Goal: Information Seeking & Learning: Compare options

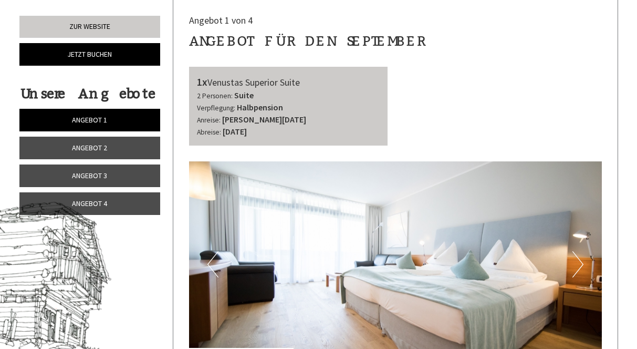
scroll to position [323, 0]
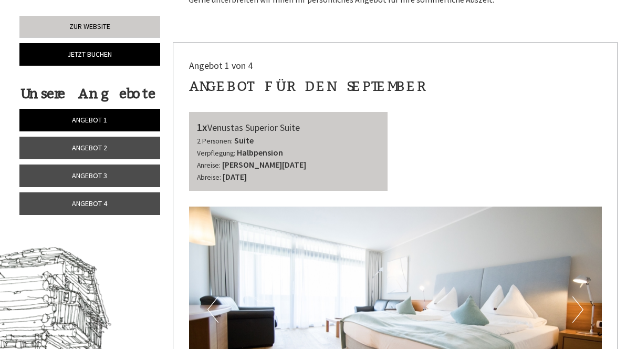
click at [108, 143] on link "Angebot 2" at bounding box center [89, 148] width 141 height 23
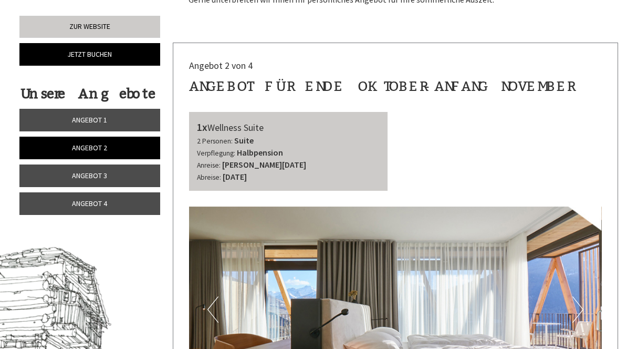
scroll to position [365, 0]
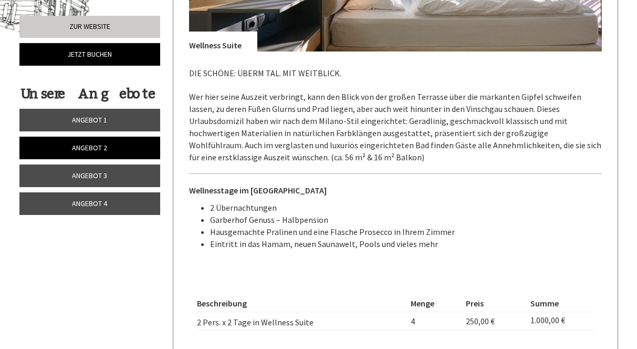
click at [88, 176] on span "Angebot 3" at bounding box center [89, 175] width 35 height 9
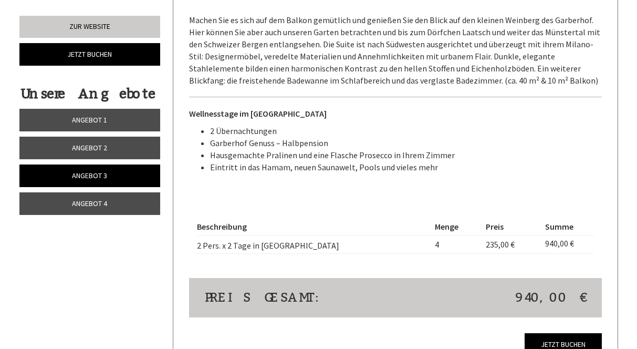
scroll to position [875, 0]
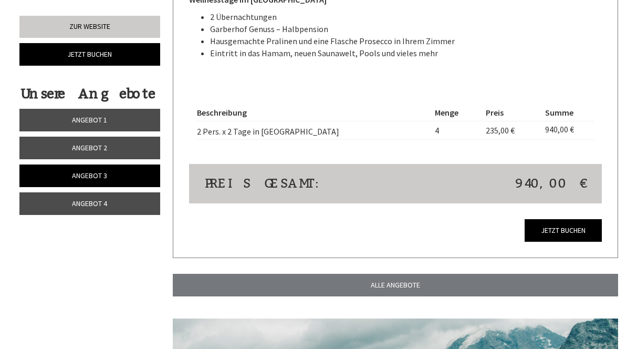
click at [87, 207] on span "Angebot 4" at bounding box center [89, 203] width 35 height 9
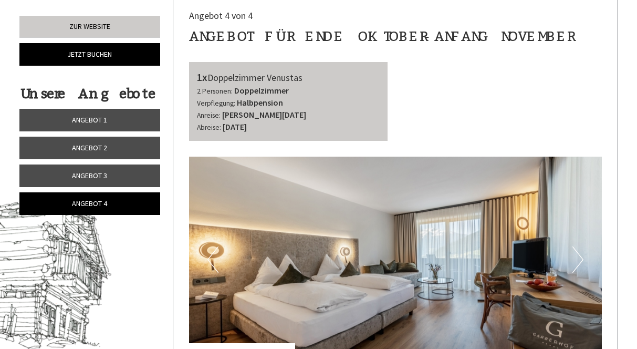
scroll to position [375, 0]
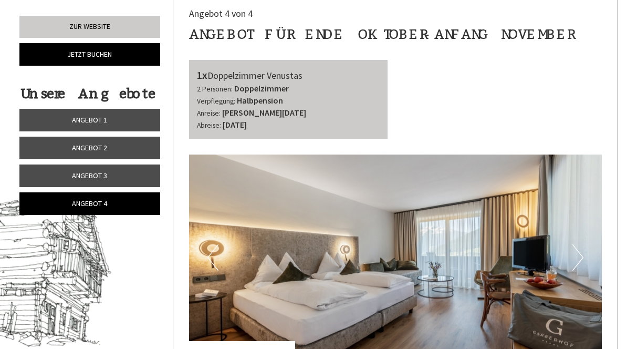
click at [114, 122] on link "Angebot 1" at bounding box center [89, 120] width 141 height 23
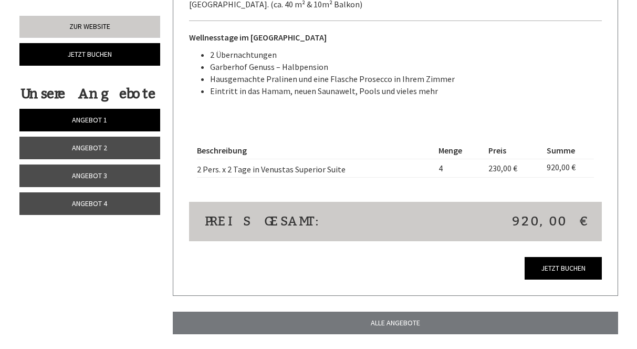
scroll to position [835, 0]
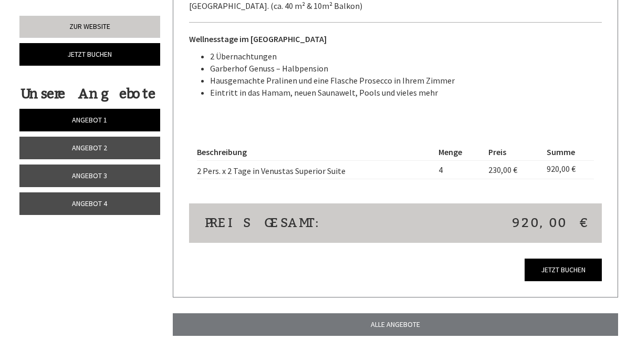
click at [111, 141] on link "Angebot 2" at bounding box center [89, 148] width 141 height 23
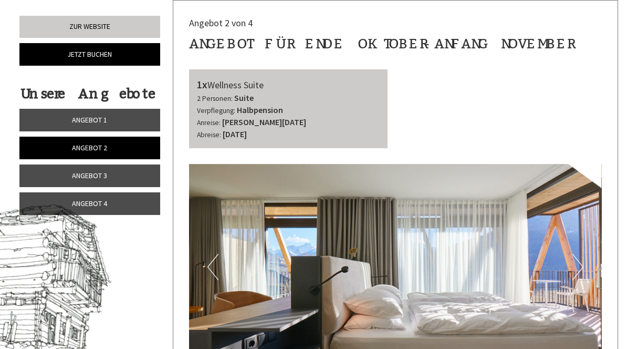
click at [101, 116] on span "Angebot 1" at bounding box center [89, 119] width 35 height 9
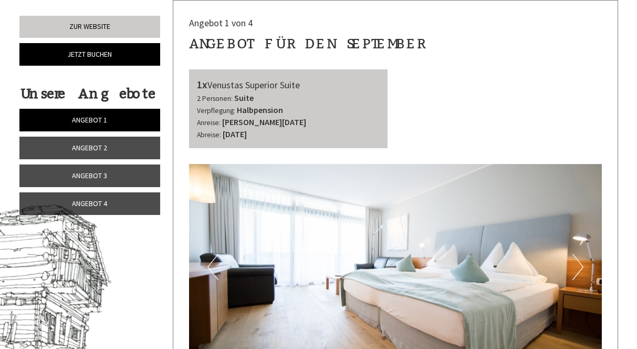
click at [123, 142] on link "Angebot 2" at bounding box center [89, 148] width 141 height 23
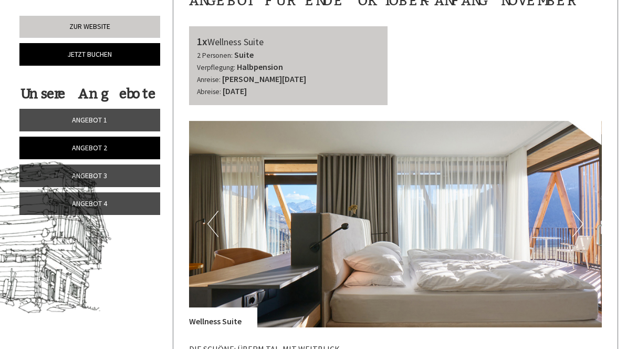
scroll to position [412, 0]
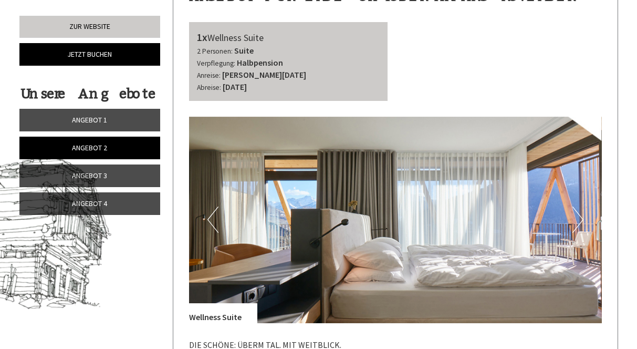
click at [101, 172] on span "Angebot 3" at bounding box center [89, 175] width 35 height 9
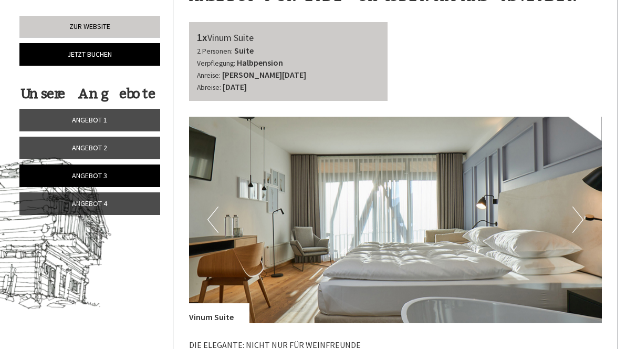
scroll to position [365, 0]
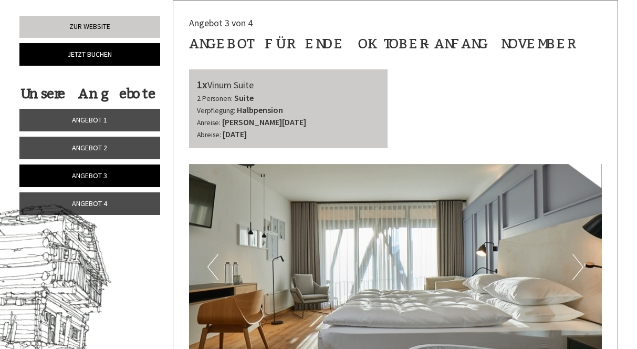
click at [107, 211] on link "Angebot 4" at bounding box center [89, 203] width 141 height 23
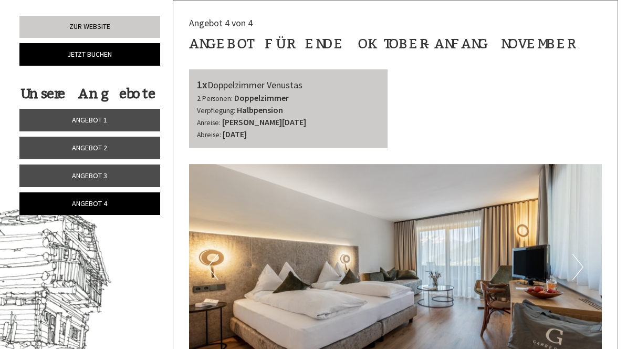
click at [107, 179] on link "Angebot 3" at bounding box center [89, 175] width 141 height 23
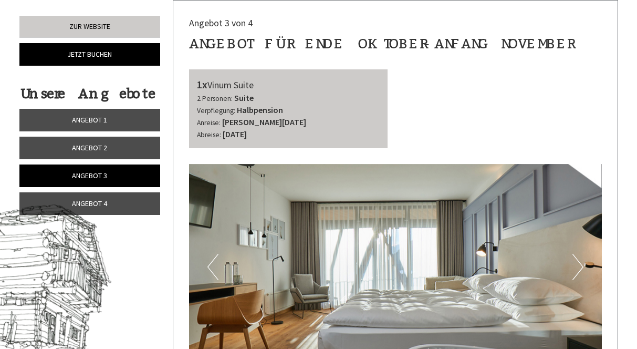
click at [108, 142] on link "Angebot 2" at bounding box center [89, 148] width 141 height 23
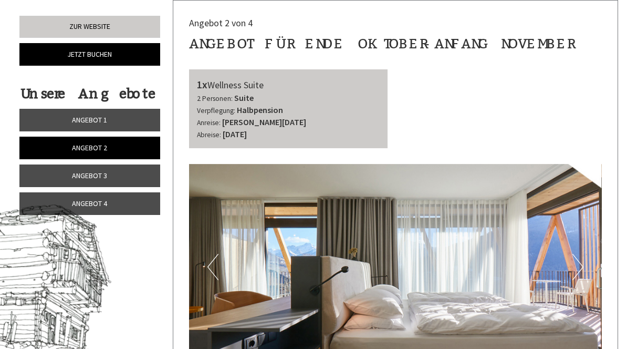
click at [99, 116] on span "Angebot 1" at bounding box center [89, 119] width 35 height 9
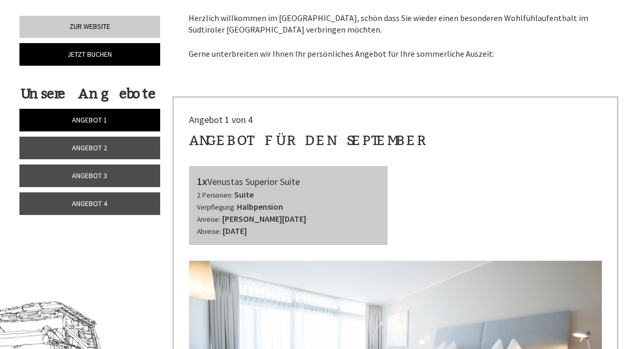
scroll to position [270, 0]
